Goal: Find specific page/section: Find specific page/section

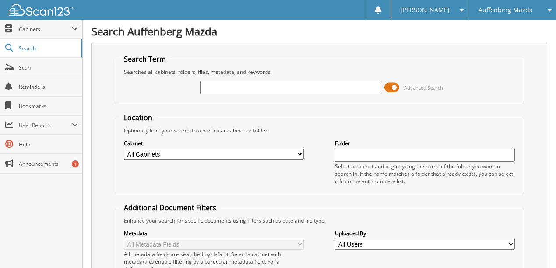
click at [227, 86] on input "text" at bounding box center [290, 87] width 180 height 13
type input "73952H"
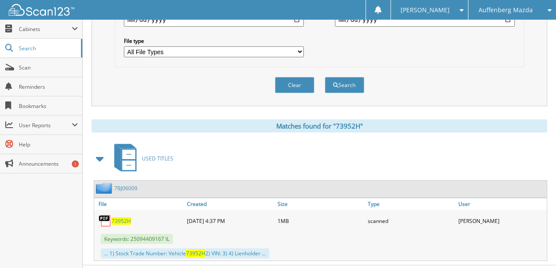
scroll to position [288, 0]
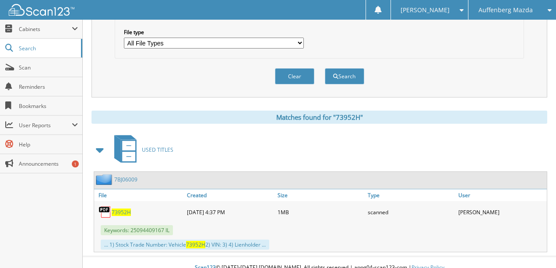
click at [122, 209] on span "73952H" at bounding box center [121, 212] width 19 height 7
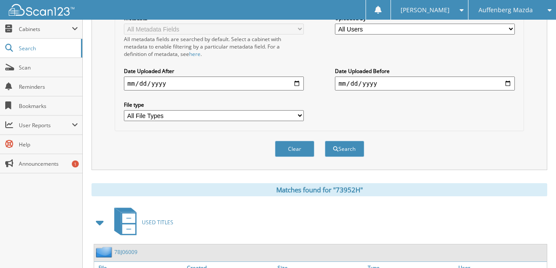
scroll to position [113, 0]
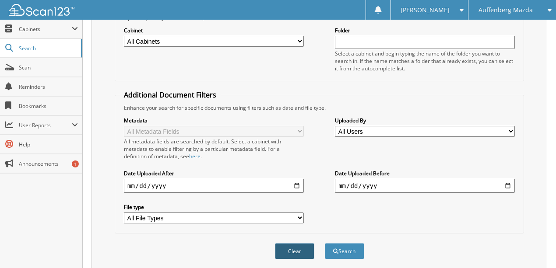
click at [292, 243] on button "Clear" at bounding box center [294, 251] width 39 height 16
